Goal: Complete application form

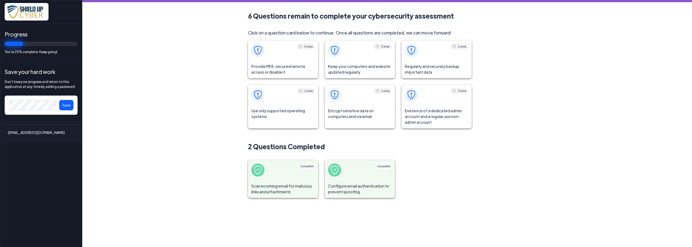
click at [426, 63] on span "Regularly and securely backup important data" at bounding box center [437, 69] width 70 height 18
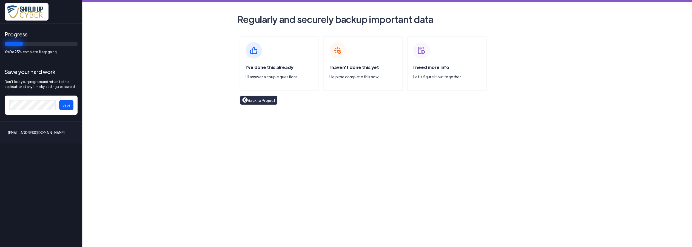
click at [340, 49] on img at bounding box center [337, 50] width 16 height 16
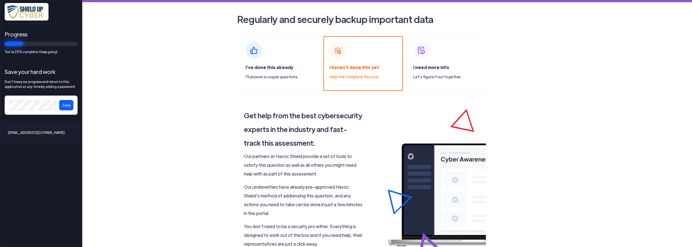
click at [253, 45] on img at bounding box center [254, 50] width 16 height 16
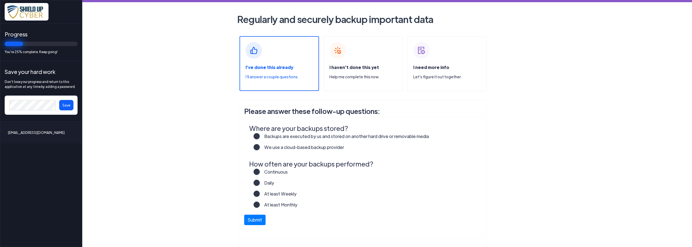
click at [260, 147] on label "We use a cloud-based backup provider" at bounding box center [302, 149] width 84 height 11
click at [0, 0] on input "We use a cloud-based backup provider" at bounding box center [0, 0] width 0 height 0
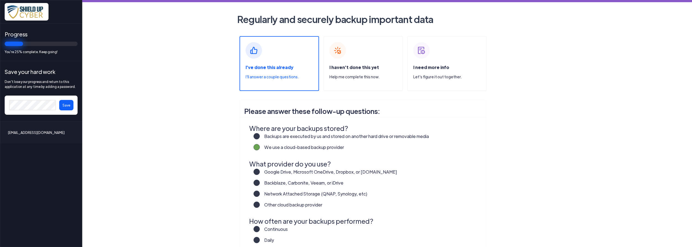
click at [260, 184] on label "Backblaze, Carbonite, Veeam, or iDrive" at bounding box center [302, 185] width 84 height 11
click at [0, 0] on input "Backblaze, Carbonite, Veeam, or iDrive" at bounding box center [0, 0] width 0 height 0
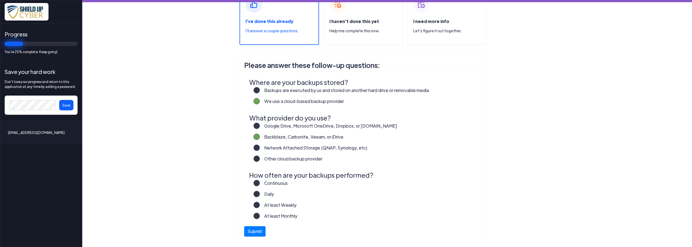
scroll to position [55, 0]
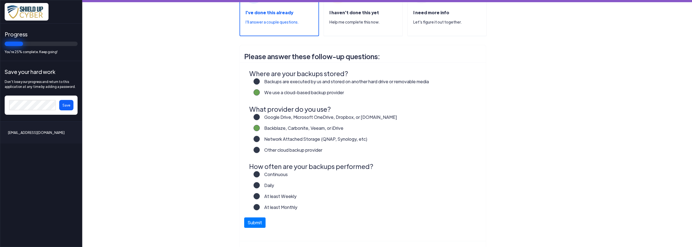
click at [260, 186] on label "Daily" at bounding box center [267, 187] width 14 height 11
click at [0, 0] on input "Daily" at bounding box center [0, 0] width 0 height 0
click at [256, 222] on button "Submit" at bounding box center [254, 221] width 21 height 10
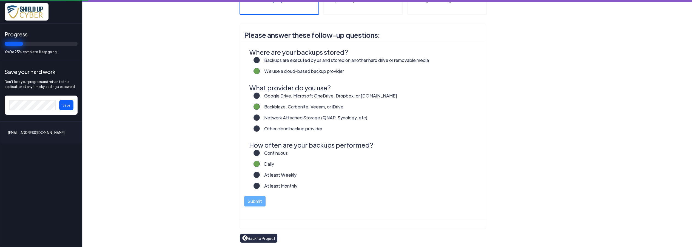
scroll to position [77, 0]
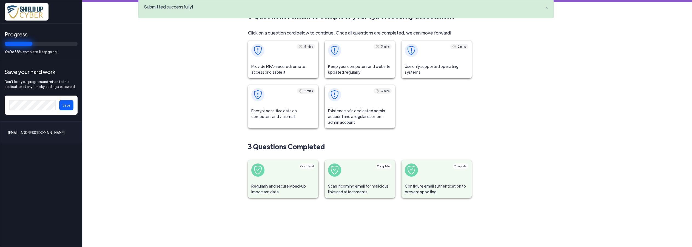
click at [415, 55] on span at bounding box center [411, 50] width 13 height 13
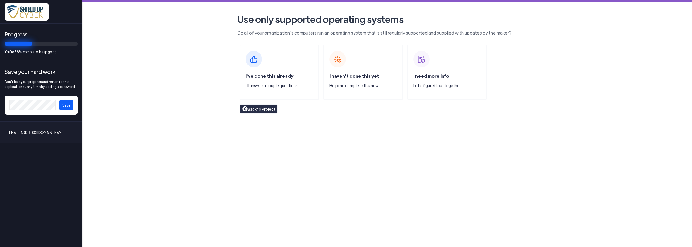
click at [283, 64] on div "I've done this already I'll answer a couple questions." at bounding box center [279, 72] width 79 height 55
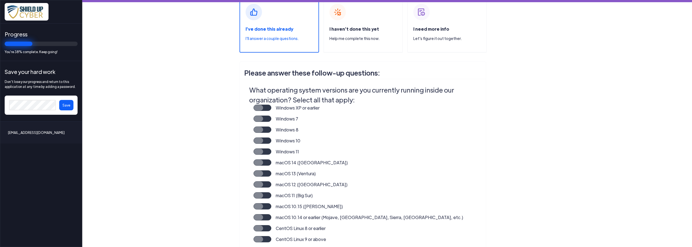
scroll to position [41, 0]
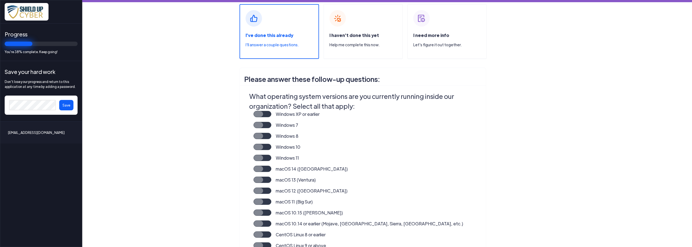
click at [271, 146] on label "Windows 10" at bounding box center [285, 149] width 29 height 11
click at [0, 0] on input "Windows 10" at bounding box center [0, 0] width 0 height 0
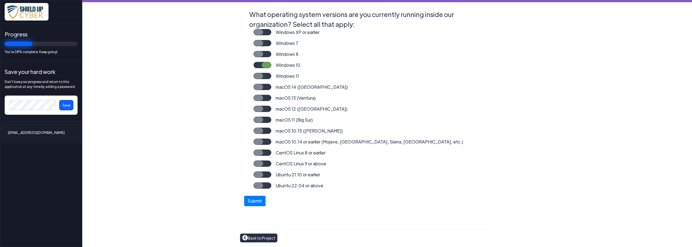
scroll to position [123, 0]
click at [247, 200] on button "Submit" at bounding box center [254, 199] width 21 height 10
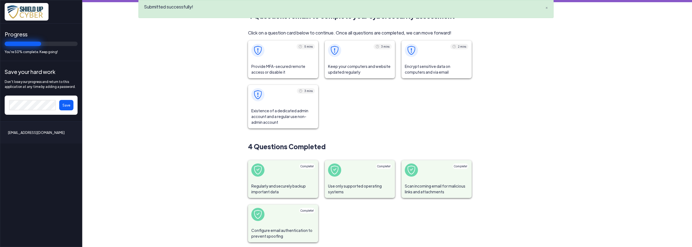
click at [416, 52] on span at bounding box center [437, 51] width 70 height 20
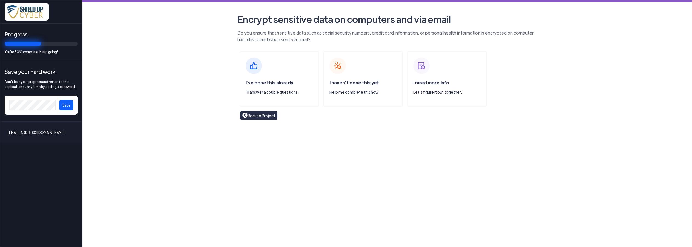
click at [257, 69] on img at bounding box center [254, 66] width 16 height 16
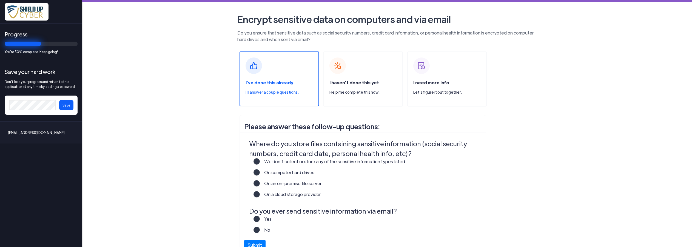
click at [260, 195] on label "On a cloud storage provider" at bounding box center [290, 196] width 61 height 11
click at [0, 0] on input "On a cloud storage provider" at bounding box center [0, 0] width 0 height 0
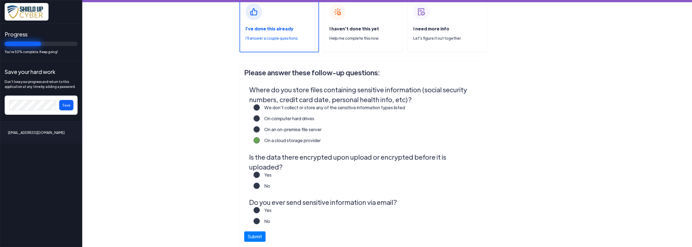
scroll to position [55, 0]
click at [260, 217] on label "No" at bounding box center [265, 222] width 10 height 11
click at [0, 0] on input "No" at bounding box center [0, 0] width 0 height 0
click at [260, 171] on label "Yes" at bounding box center [266, 176] width 12 height 11
click at [0, 0] on input "Yes" at bounding box center [0, 0] width 0 height 0
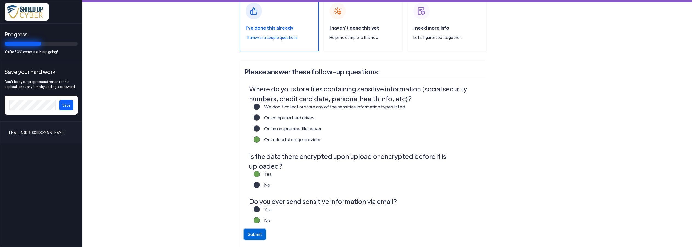
click at [255, 229] on button "Submit" at bounding box center [254, 234] width 21 height 10
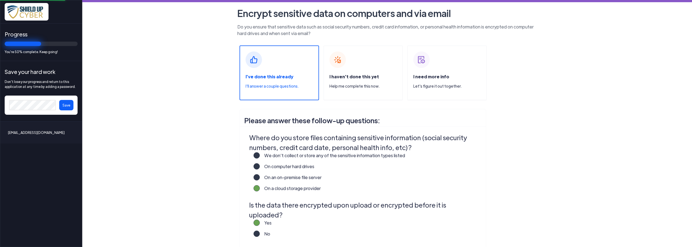
scroll to position [0, 0]
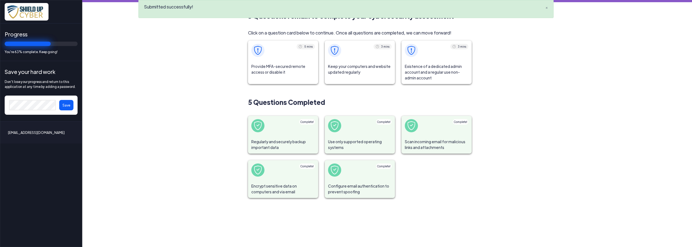
click at [343, 65] on span "Keep your computers and website updated regularly" at bounding box center [360, 69] width 70 height 18
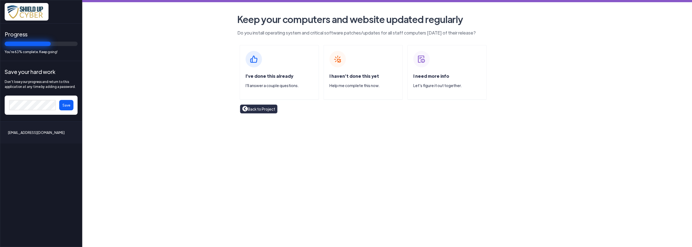
click at [258, 66] on img at bounding box center [254, 59] width 16 height 16
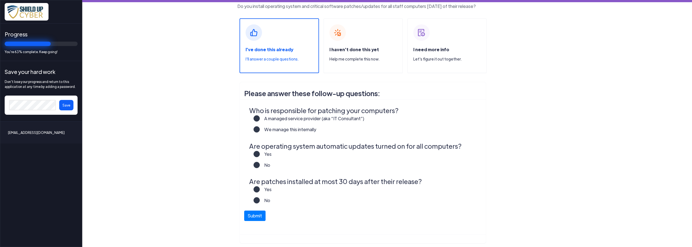
scroll to position [27, 0]
click at [260, 154] on label "Yes" at bounding box center [266, 155] width 12 height 11
click at [0, 0] on input "Yes" at bounding box center [0, 0] width 0 height 0
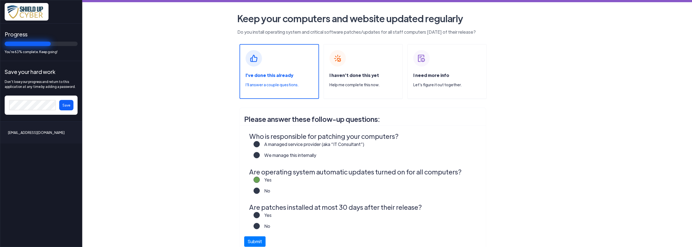
scroll to position [0, 0]
click at [433, 88] on p "Let's figure it out together." at bounding box center [449, 86] width 73 height 6
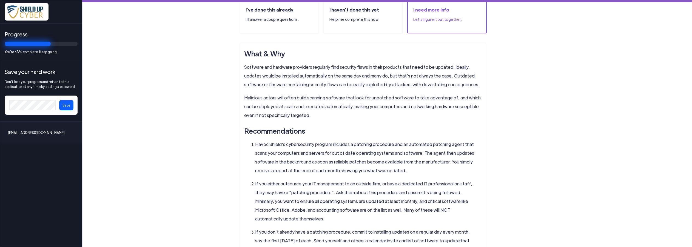
scroll to position [27, 0]
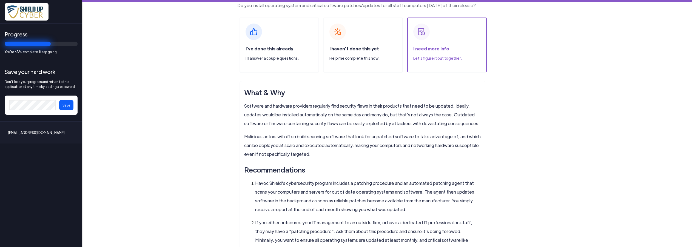
click at [254, 41] on div "I've done this already I'll answer a couple questions." at bounding box center [279, 45] width 79 height 55
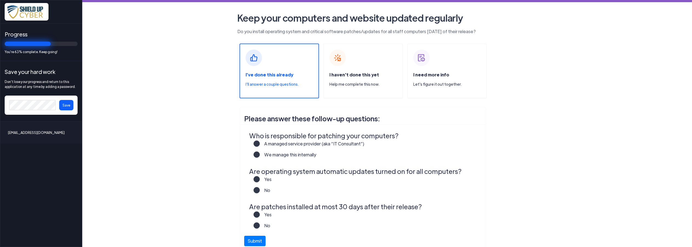
scroll to position [0, 0]
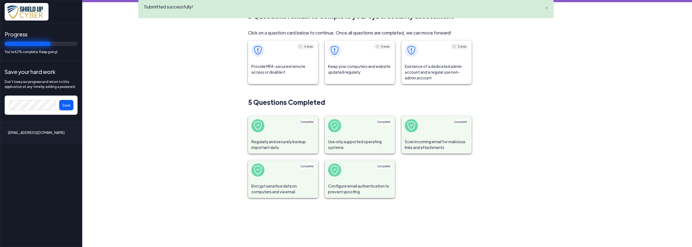
click at [284, 70] on span "Provide MFA-secured remote access or disable it" at bounding box center [283, 69] width 70 height 18
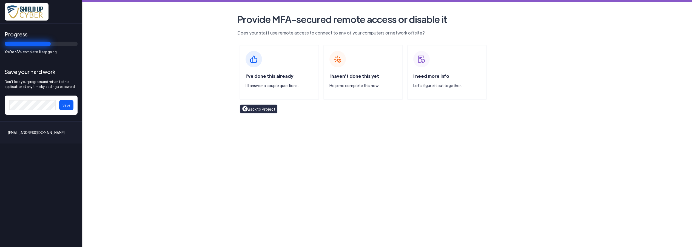
click at [270, 81] on div "I've done this already I'll answer a couple questions." at bounding box center [282, 83] width 73 height 20
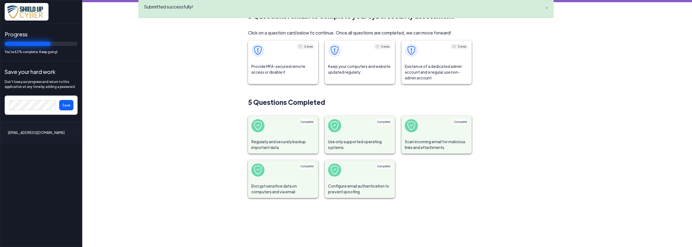
click at [426, 62] on span "Existence of a dedicated admin account and a regular use non-admin account" at bounding box center [437, 72] width 70 height 24
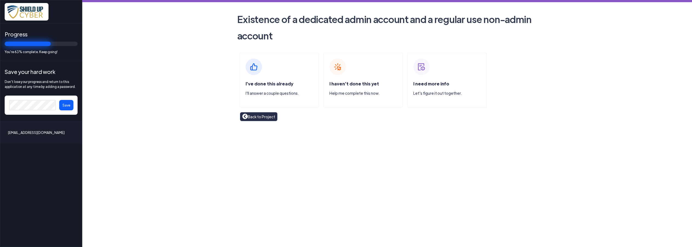
click at [231, 89] on section "I've done this already I'll answer a couple questions. I haven't done this yet …" at bounding box center [387, 89] width 312 height 73
click at [257, 87] on div "I've done this already I'll answer a couple questions." at bounding box center [282, 91] width 73 height 20
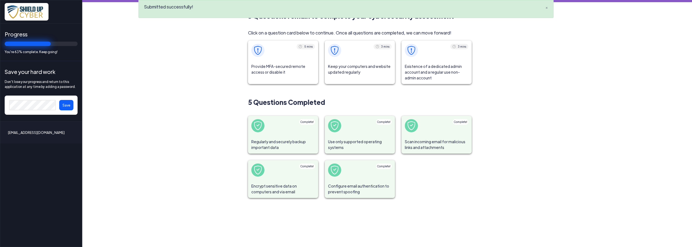
click at [375, 65] on span "Keep your computers and website updated regularly" at bounding box center [360, 69] width 70 height 18
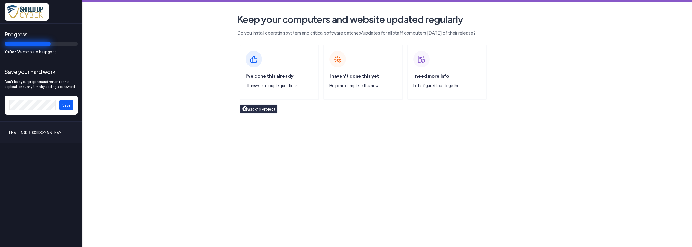
click at [253, 59] on img at bounding box center [254, 59] width 16 height 16
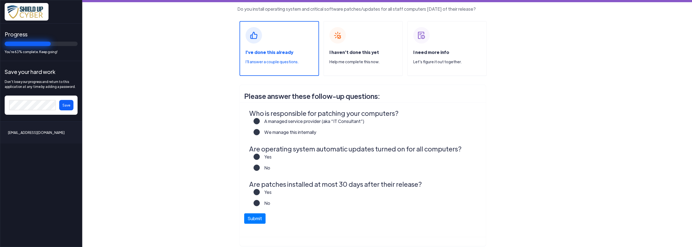
scroll to position [27, 0]
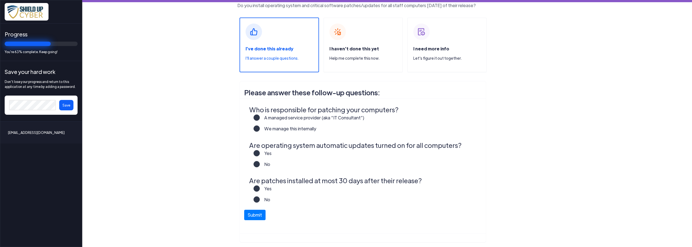
click at [260, 119] on label "A managed service provider (aka “IT Consultant”)" at bounding box center [312, 120] width 105 height 11
click at [0, 0] on input "A managed service provider (aka “IT Consultant”)" at bounding box center [0, 0] width 0 height 0
click at [260, 153] on label "Yes" at bounding box center [266, 155] width 12 height 11
click at [0, 0] on input "Yes" at bounding box center [0, 0] width 0 height 0
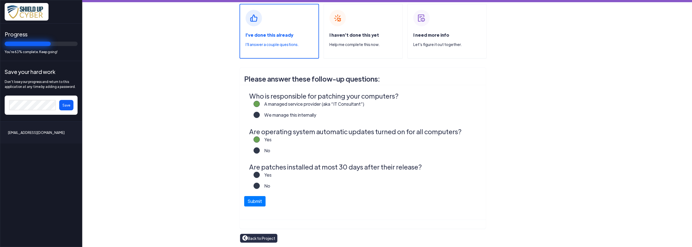
scroll to position [42, 0]
click at [260, 175] on label "Yes" at bounding box center [266, 176] width 12 height 11
click at [0, 0] on input "Yes" at bounding box center [0, 0] width 0 height 0
click at [253, 198] on button "Submit" at bounding box center [254, 199] width 21 height 10
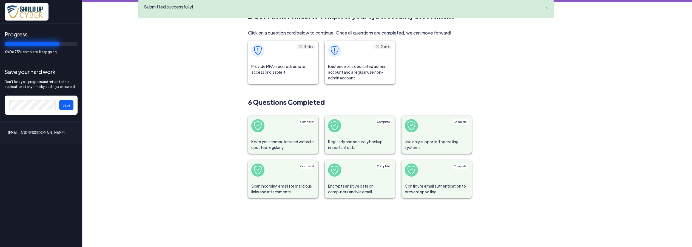
click at [286, 52] on span at bounding box center [283, 51] width 70 height 20
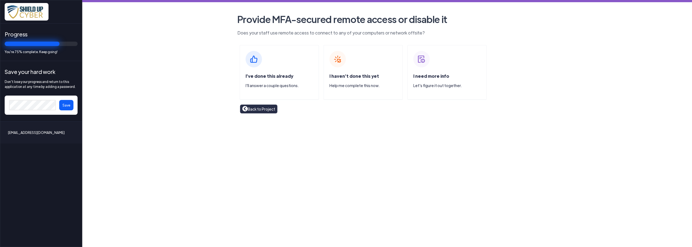
click at [294, 74] on div "I've done this already I'll answer a couple questions." at bounding box center [282, 83] width 73 height 20
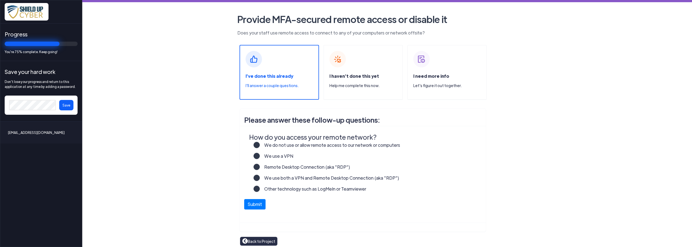
click at [260, 157] on label "We use a VPN" at bounding box center [276, 158] width 33 height 11
click at [0, 0] on input "We use a VPN" at bounding box center [0, 0] width 0 height 0
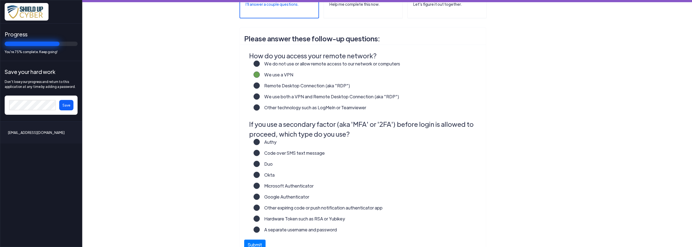
scroll to position [82, 0]
click at [260, 209] on label "Other expiring code or push notification authenticator app" at bounding box center [321, 209] width 123 height 11
click at [0, 0] on input "Other expiring code or push notification authenticator app" at bounding box center [0, 0] width 0 height 0
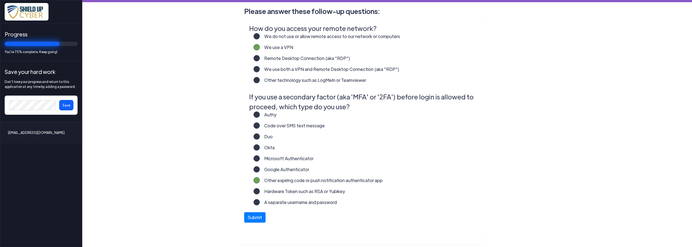
scroll to position [110, 0]
click at [252, 218] on button "Submit" at bounding box center [254, 215] width 21 height 10
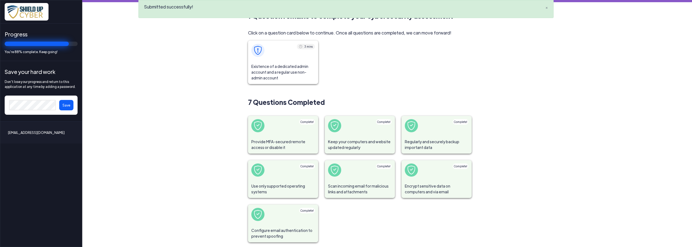
click at [278, 67] on span "Existence of a dedicated admin account and a regular use non-admin account" at bounding box center [283, 72] width 70 height 24
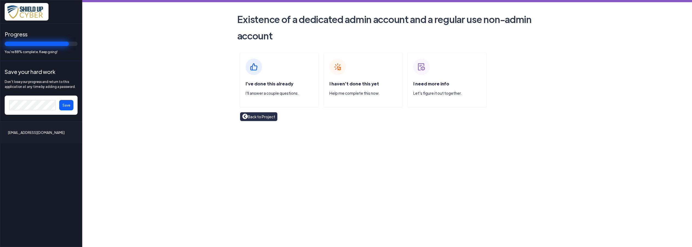
click at [260, 79] on div "I've done this already I'll answer a couple questions." at bounding box center [279, 80] width 79 height 55
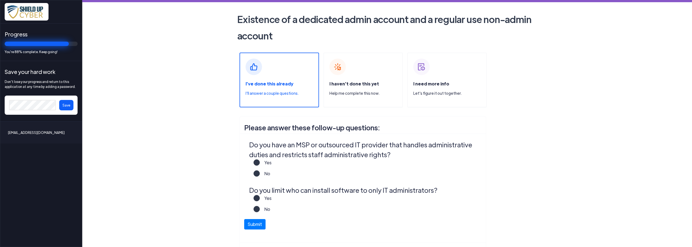
click at [260, 163] on label "Yes" at bounding box center [266, 165] width 12 height 11
click at [0, 0] on input "Yes" at bounding box center [0, 0] width 0 height 0
click at [260, 199] on label "Yes" at bounding box center [266, 200] width 12 height 11
click at [0, 0] on input "Yes" at bounding box center [0, 0] width 0 height 0
click at [250, 226] on button "Submit" at bounding box center [254, 223] width 21 height 10
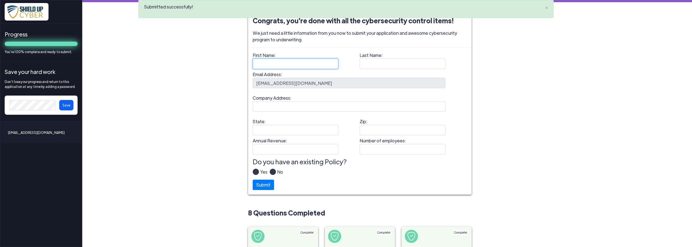
click at [270, 60] on input "First Name:" at bounding box center [296, 64] width 86 height 10
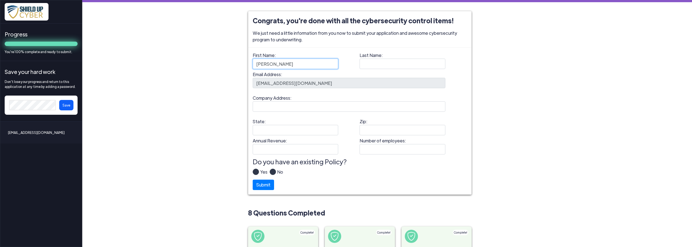
type input "Barbara"
type input "Garcia"
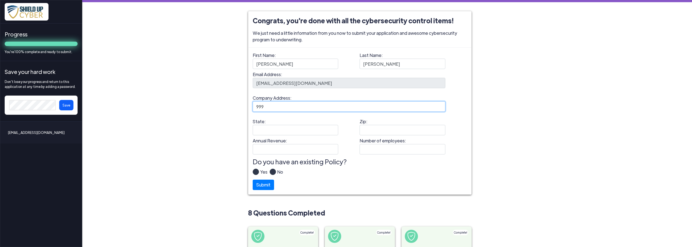
type input "999 PONCE DE LEON BLVD, SUITE 1105"
type input "FL"
type input "33134"
type input "BG LAW"
click at [392, 150] on input "Number of employees:" at bounding box center [403, 149] width 86 height 10
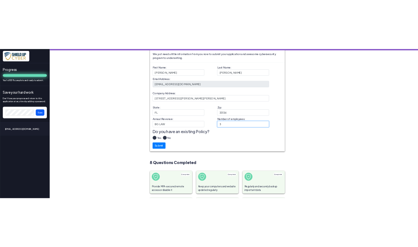
scroll to position [27, 0]
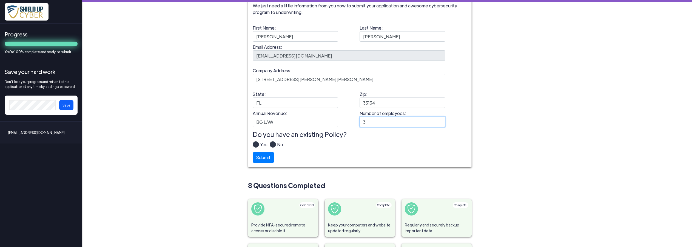
type input "3"
click at [259, 144] on label "Yes" at bounding box center [263, 146] width 8 height 11
click at [0, 0] on input "Yes" at bounding box center [0, 0] width 0 height 0
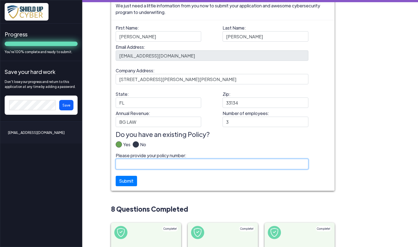
click at [163, 161] on input "Please provide your policy number:" at bounding box center [212, 164] width 193 height 10
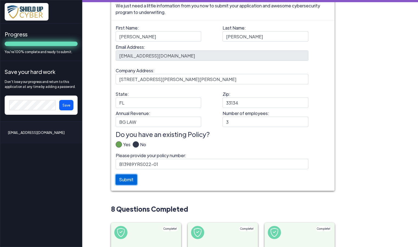
click at [117, 181] on button "Submit" at bounding box center [126, 180] width 21 height 10
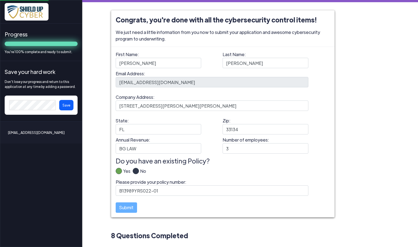
scroll to position [0, 0]
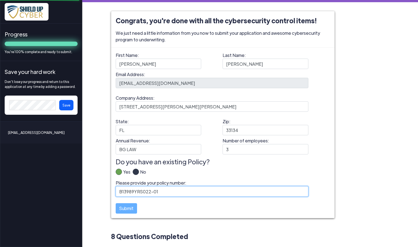
click at [152, 192] on input "B13989YRS022-01" at bounding box center [212, 191] width 193 height 10
click at [161, 193] on input "B13989YRS02201" at bounding box center [212, 191] width 193 height 10
type input "B13989YRS022"
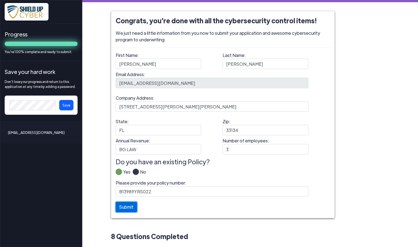
click at [126, 210] on button "Submit" at bounding box center [126, 207] width 21 height 10
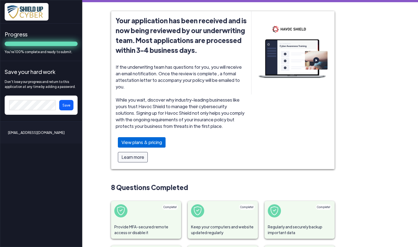
click at [141, 137] on div "View plans & pricing" at bounding box center [142, 142] width 48 height 10
